Goal: Information Seeking & Learning: Stay updated

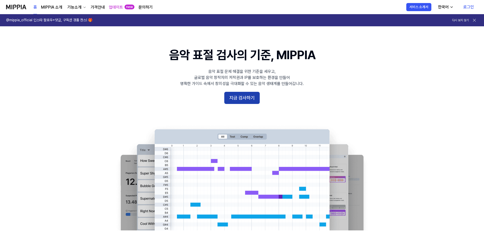
click at [245, 99] on button "지금 검사하기" at bounding box center [241, 98] width 35 height 12
click at [119, 6] on link "업데이트" at bounding box center [116, 7] width 14 height 6
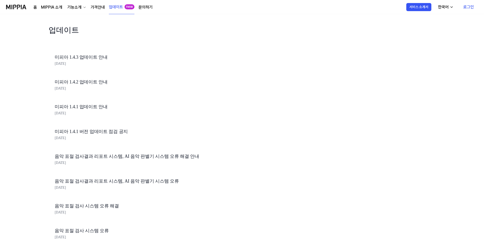
click at [82, 56] on link "미피아 1.4.3 업데이트 안내" at bounding box center [141, 57] width 172 height 7
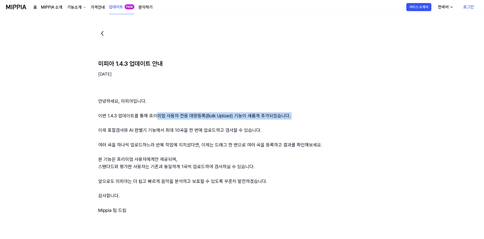
drag, startPoint x: 157, startPoint y: 116, endPoint x: 175, endPoint y: 121, distance: 18.2
click at [172, 121] on div "안녕하세요, 미피아입니다. 이번 1.4.3 업데이트를 통해 프리미엄 사용자 전용 대량등록(Bulk Upload) 기능이 새롭게 추가되었습니다.…" at bounding box center [266, 156] width 336 height 117
click at [176, 121] on div "안녕하세요, 미피아입니다. 이번 1.4.3 업데이트를 통해 프리미엄 사용자 전용 대량등록(Bulk Upload) 기능이 새롭게 추가되었습니다.…" at bounding box center [266, 156] width 336 height 117
drag, startPoint x: 140, startPoint y: 129, endPoint x: 150, endPoint y: 134, distance: 11.4
click at [150, 134] on div "안녕하세요, 미피아입니다. 이번 1.4.3 업데이트를 통해 프리미엄 사용자 전용 대량등록(Bulk Upload) 기능이 새롭게 추가되었습니다.…" at bounding box center [266, 156] width 336 height 117
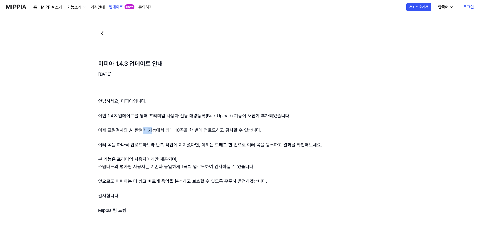
click at [152, 133] on div "안녕하세요, 미피아입니다. 이번 1.4.3 업데이트를 통해 프리미엄 사용자 전용 대량등록(Bulk Upload) 기능이 새롭게 추가되었습니다.…" at bounding box center [266, 156] width 336 height 117
click at [138, 127] on div "안녕하세요, 미피아입니다. 이번 1.4.3 업데이트를 통해 프리미엄 사용자 전용 대량등록(Bulk Upload) 기능이 새롭게 추가되었습니다.…" at bounding box center [266, 156] width 336 height 117
click at [126, 128] on div "안녕하세요, 미피아입니다. 이번 1.4.3 업데이트를 통해 프리미엄 사용자 전용 대량등록(Bulk Upload) 기능이 새롭게 추가되었습니다.…" at bounding box center [266, 156] width 336 height 117
click at [122, 134] on div "안녕하세요, 미피아입니다. 이번 1.4.3 업데이트를 통해 프리미엄 사용자 전용 대량등록(Bulk Upload) 기능이 새롭게 추가되었습니다.…" at bounding box center [266, 156] width 336 height 117
click at [125, 146] on div "안녕하세요, 미피아입니다. 이번 1.4.3 업데이트를 통해 프리미엄 사용자 전용 대량등록(Bulk Upload) 기능이 새롭게 추가되었습니다.…" at bounding box center [266, 156] width 336 height 117
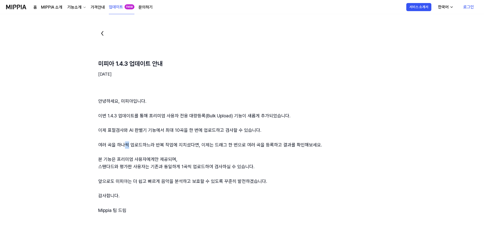
click at [128, 149] on div "안녕하세요, 미피아입니다. 이번 1.4.3 업데이트를 통해 프리미엄 사용자 전용 대량등록(Bulk Upload) 기능이 새롭게 추가되었습니다.…" at bounding box center [266, 156] width 336 height 117
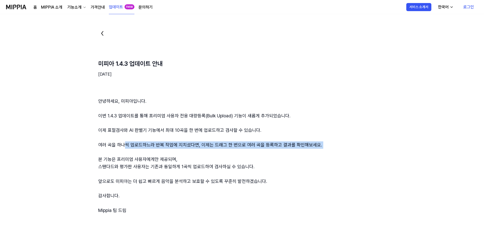
click at [133, 151] on div "안녕하세요, 미피아입니다. 이번 1.4.3 업데이트를 통해 프리미엄 사용자 전용 대량등록(Bulk Upload) 기능이 새롭게 추가되었습니다.…" at bounding box center [266, 156] width 336 height 117
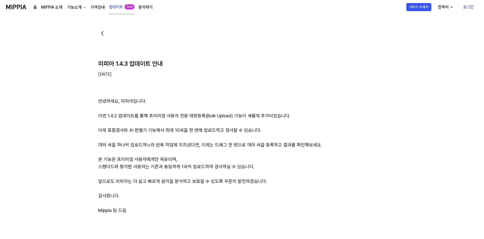
click at [135, 144] on div "안녕하세요, 미피아입니다. 이번 1.4.3 업데이트를 통해 프리미엄 사용자 전용 대량등록(Bulk Upload) 기능이 새롭게 추가되었습니다.…" at bounding box center [266, 156] width 336 height 117
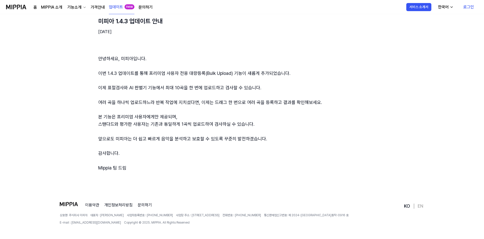
scroll to position [49, 0]
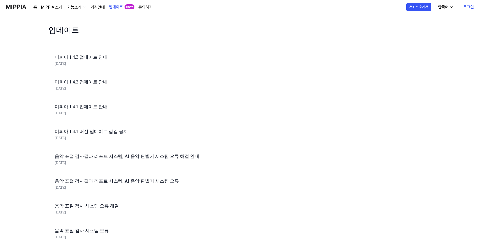
click at [87, 82] on link "미피아 1.4.2 업데이트 안내" at bounding box center [141, 81] width 172 height 7
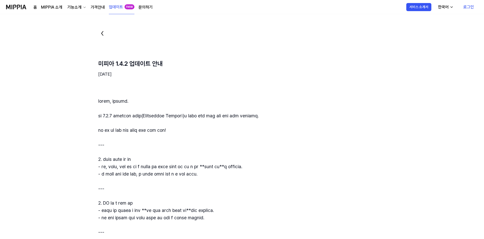
scroll to position [51, 0]
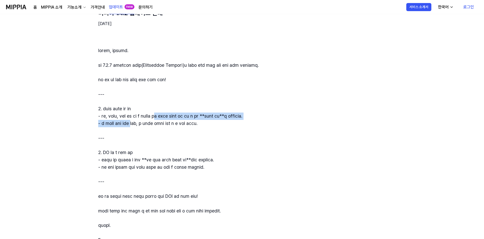
drag, startPoint x: 149, startPoint y: 120, endPoint x: 201, endPoint y: 118, distance: 51.9
click at [193, 119] on div at bounding box center [266, 145] width 336 height 197
click at [201, 118] on div at bounding box center [266, 145] width 336 height 197
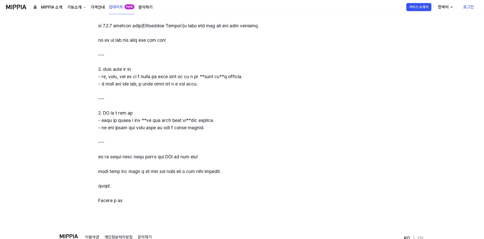
scroll to position [128, 0]
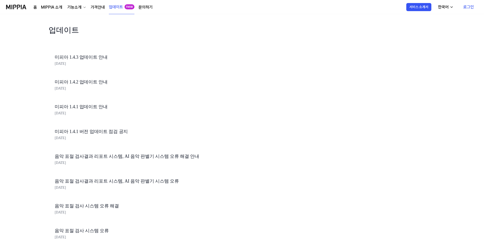
click at [116, 131] on link "미피아 1.4.1 버전 업데이트 점검 공지" at bounding box center [141, 131] width 172 height 7
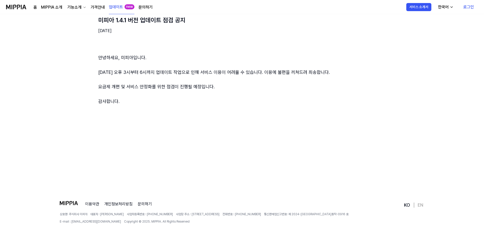
scroll to position [49, 0]
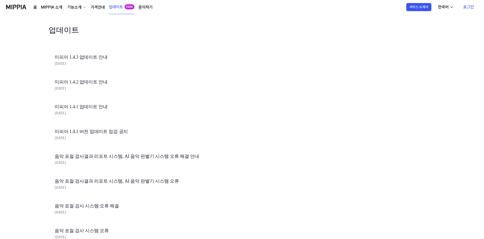
click at [130, 159] on link "음악 표절 검사결과 리포트 시스템, AI 음악 판별기 시스템 오류 해결 안내" at bounding box center [141, 156] width 172 height 7
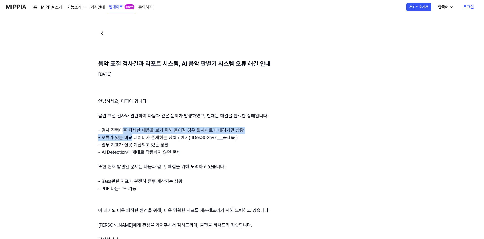
drag, startPoint x: 122, startPoint y: 127, endPoint x: 131, endPoint y: 135, distance: 12.2
click at [130, 135] on div "안녕하세요, 미피아 입니다. 음원 표절 검사와 관련하여 다음과 같은 문제가 발생하였고, 현재는 해결을 완료한 상태입니다. - 검사 진행이후 자…" at bounding box center [266, 171] width 336 height 146
click at [131, 135] on div "안녕하세요, 미피아 입니다. 음원 표절 검사와 관련하여 다음과 같은 문제가 발생하였고, 현재는 해결을 완료한 상태입니다. - 검사 진행이후 자…" at bounding box center [266, 171] width 336 height 146
drag, startPoint x: 137, startPoint y: 130, endPoint x: 150, endPoint y: 136, distance: 14.4
click at [149, 136] on div "안녕하세요, 미피아 입니다. 음원 표절 검사와 관련하여 다음과 같은 문제가 발생하였고, 현재는 해결을 완료한 상태입니다. - 검사 진행이후 자…" at bounding box center [266, 171] width 336 height 146
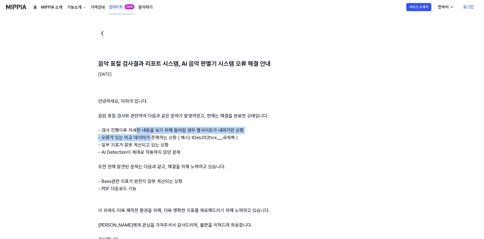
click at [151, 135] on div "안녕하세요, 미피아 입니다. 음원 표절 검사와 관련하여 다음과 같은 문제가 발생하였고, 현재는 해결을 완료한 상태입니다. - 검사 진행이후 자…" at bounding box center [266, 171] width 336 height 146
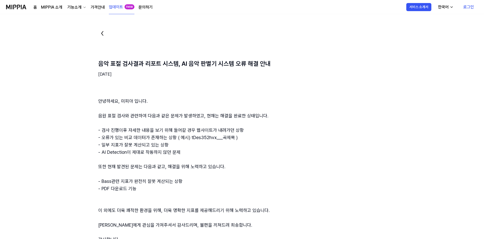
click at [164, 136] on div "안녕하세요, 미피아 입니다. 음원 표절 검사와 관련하여 다음과 같은 문제가 발생하였고, 현재는 해결을 완료한 상태입니다. - 검사 진행이후 자…" at bounding box center [266, 171] width 336 height 146
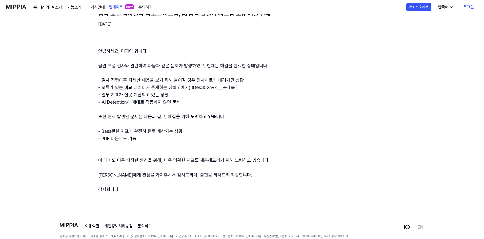
scroll to position [51, 0]
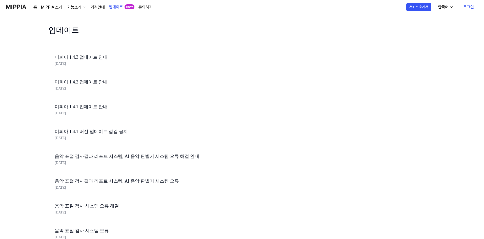
click at [119, 157] on link "음악 표절 검사결과 리포트 시스템, AI 음악 판별기 시스템 오류 해결 안내" at bounding box center [141, 156] width 172 height 7
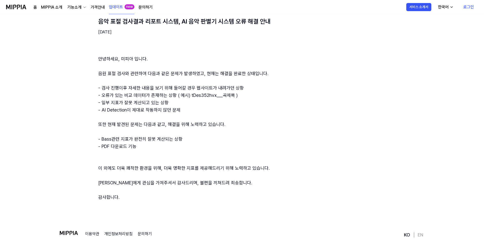
scroll to position [77, 0]
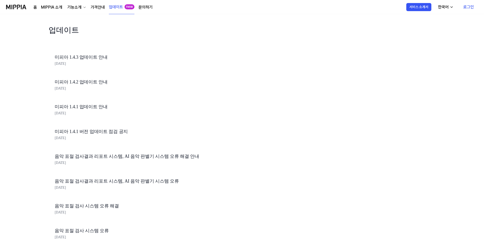
click at [121, 182] on link "음악 표절 검사결과 리포트 시스템, AI 음악 판별기 시스템 오류" at bounding box center [141, 181] width 172 height 7
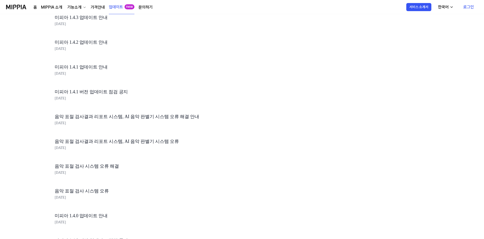
scroll to position [127, 0]
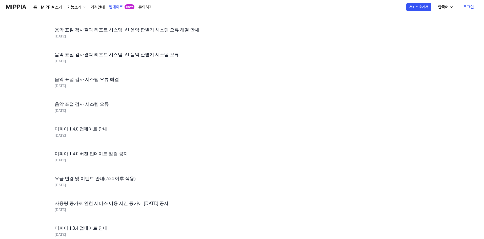
click at [100, 130] on link "미피아 1.4.0 업데이트 안내" at bounding box center [141, 129] width 172 height 7
